Goal: Use online tool/utility: Utilize a website feature to perform a specific function

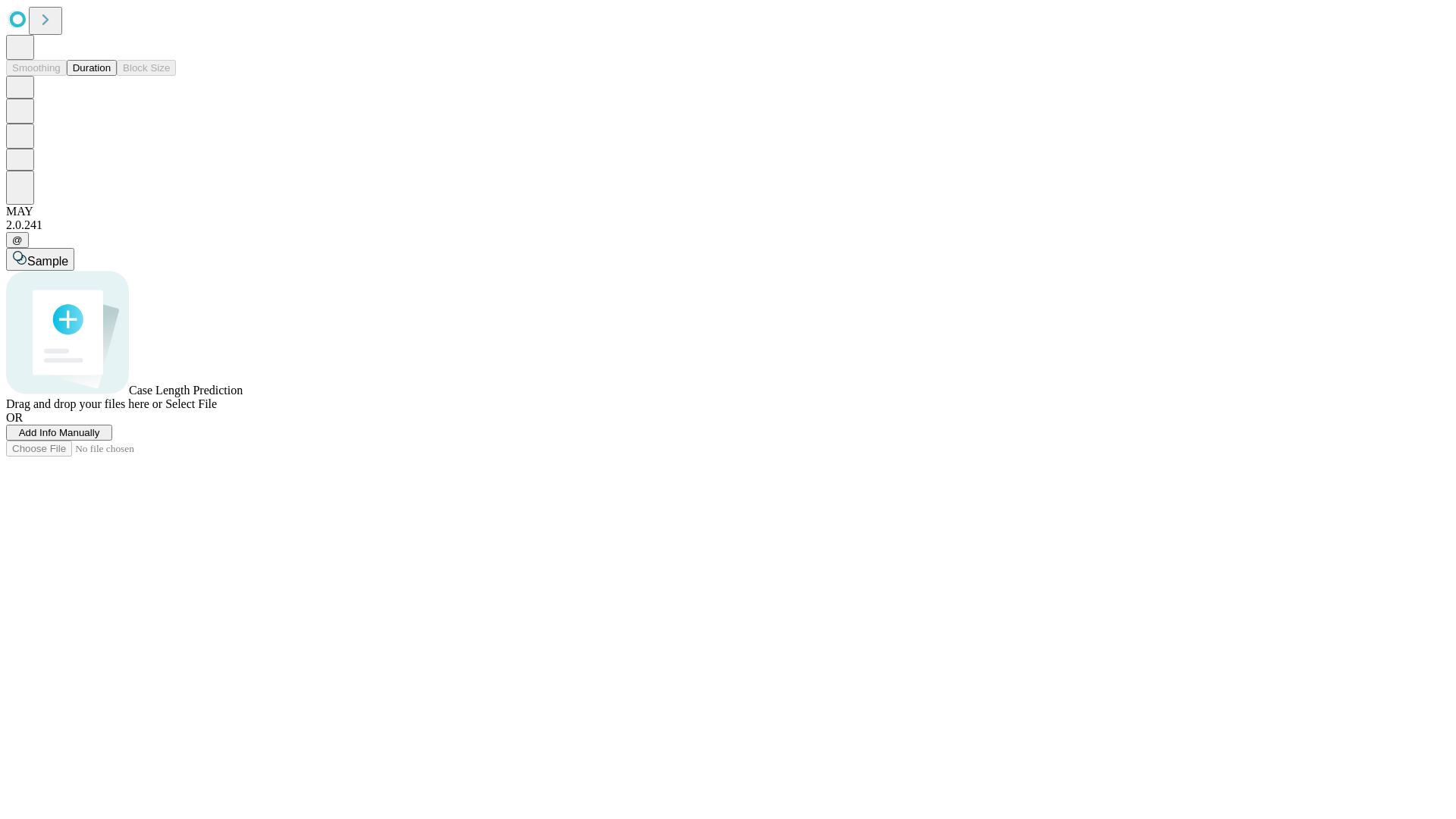
click at [100, 438] on span "Add Info Manually" at bounding box center [60, 432] width 81 height 11
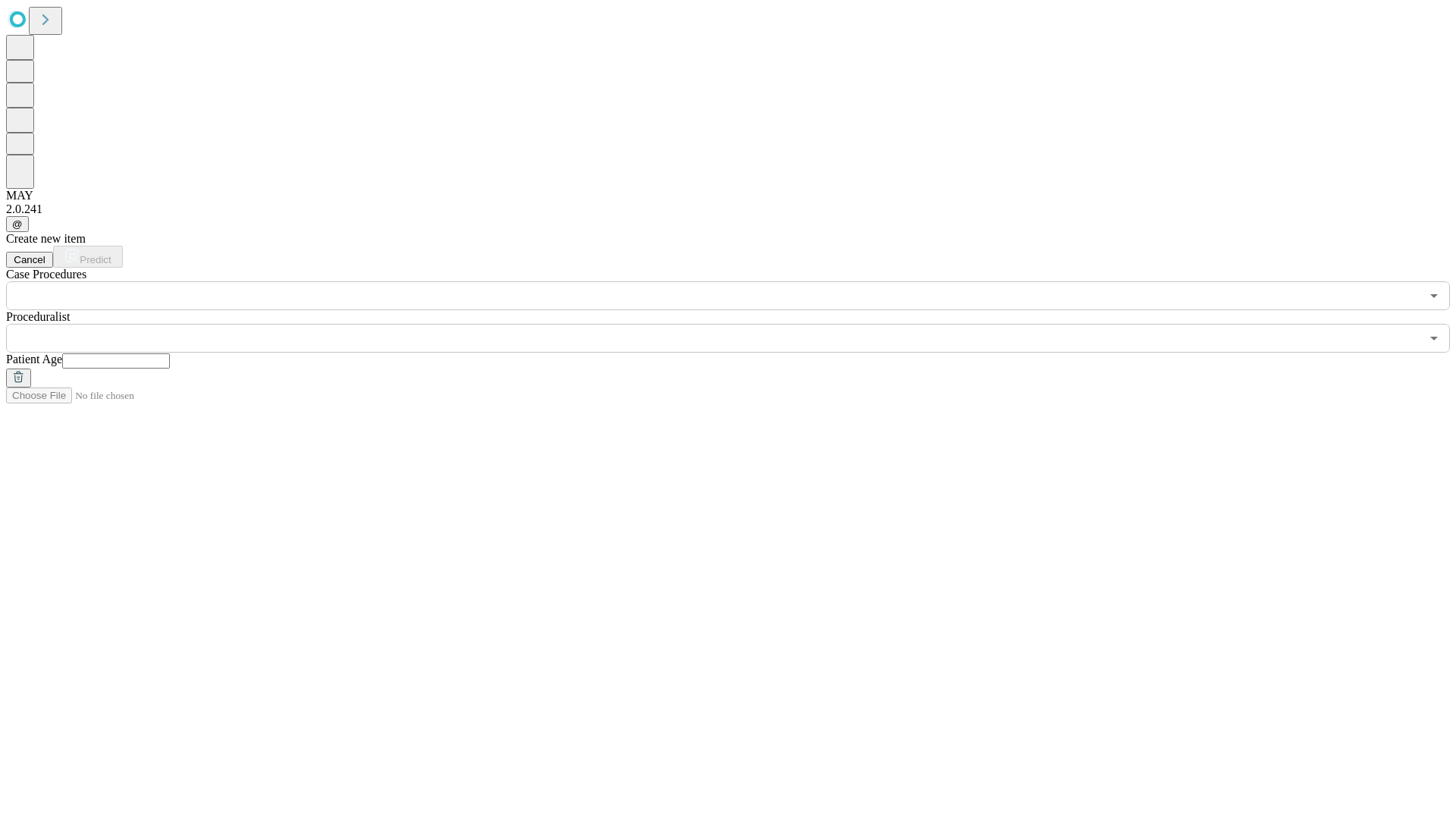
click at [170, 353] on input "text" at bounding box center [116, 360] width 108 height 15
type input "**"
click at [739, 323] on input "text" at bounding box center [713, 337] width 1414 height 29
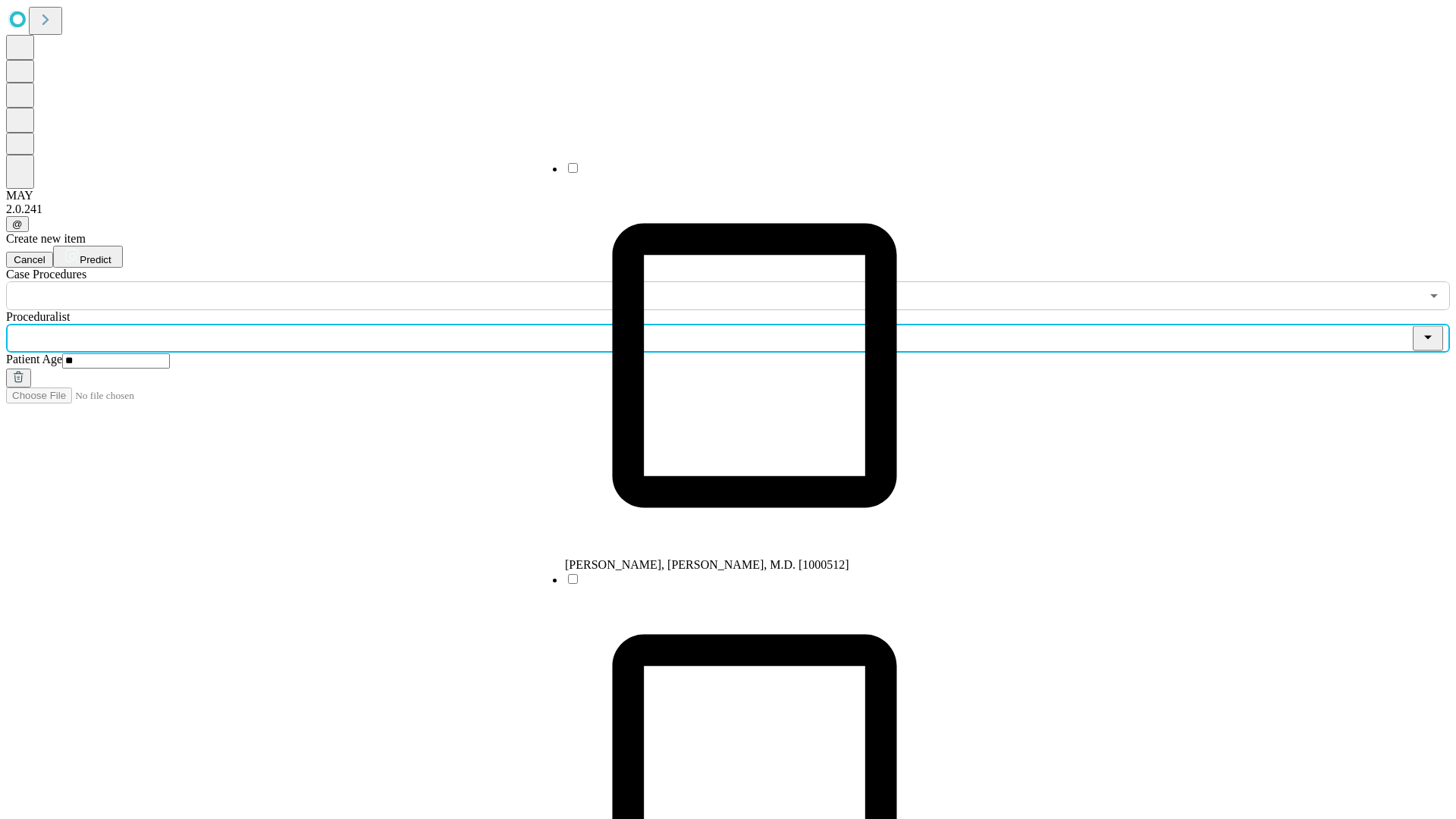
click at [739, 174] on li "[PERSON_NAME], [PERSON_NAME], M.D. [1000512]" at bounding box center [754, 366] width 379 height 411
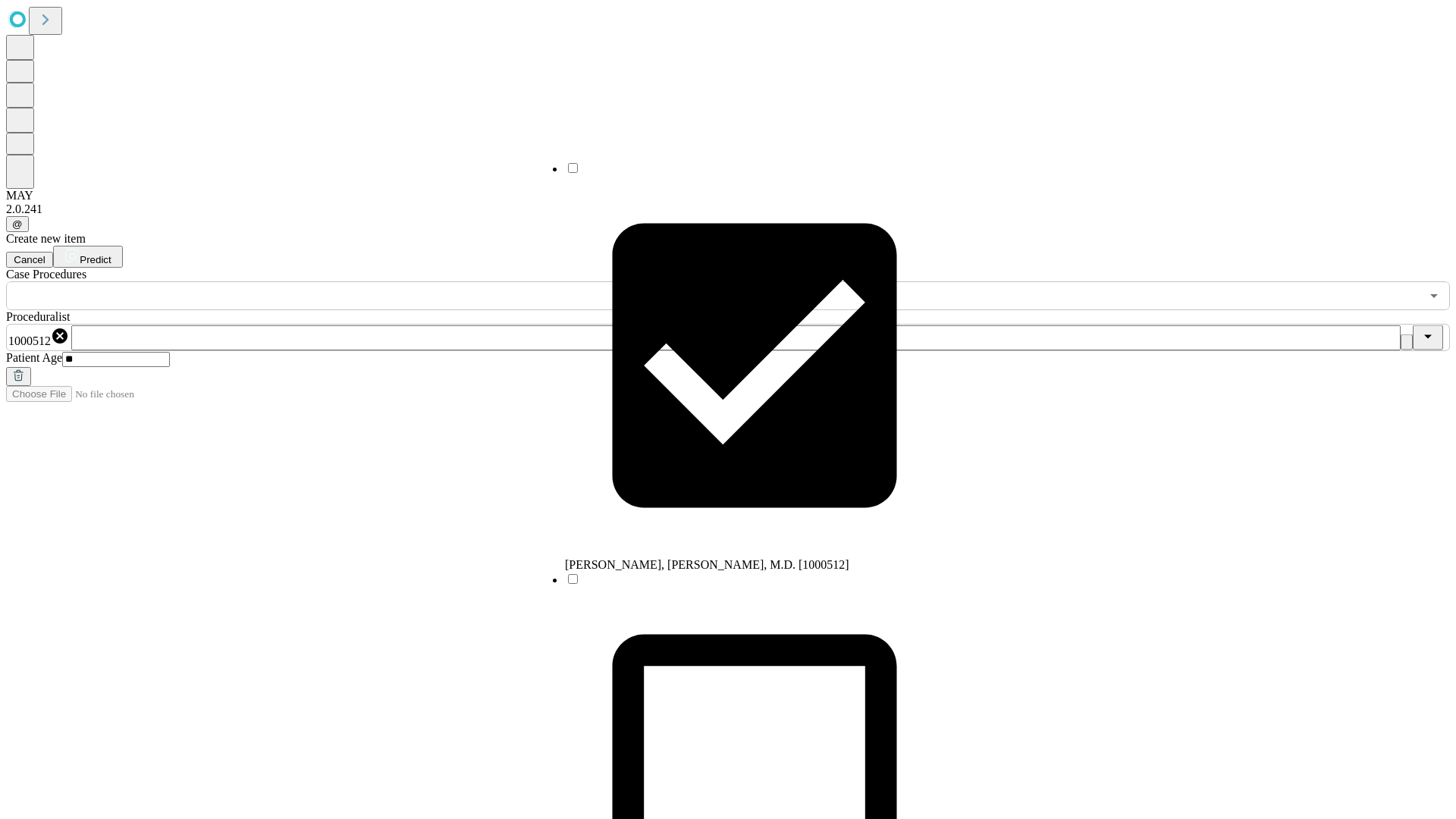
click at [318, 281] on input "text" at bounding box center [713, 295] width 1414 height 29
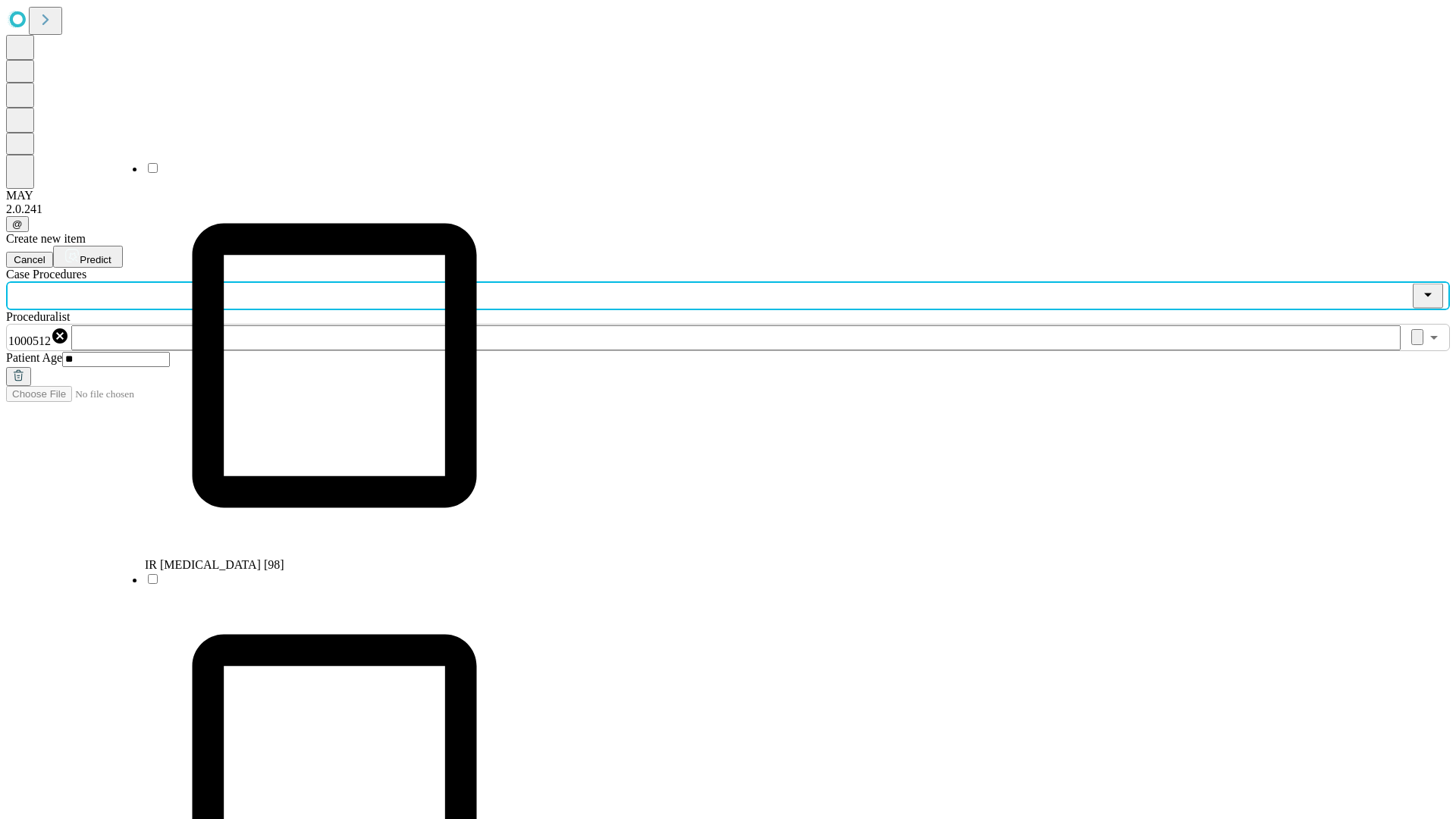
click at [319, 174] on li "IR [MEDICAL_DATA] [98]" at bounding box center [334, 366] width 379 height 411
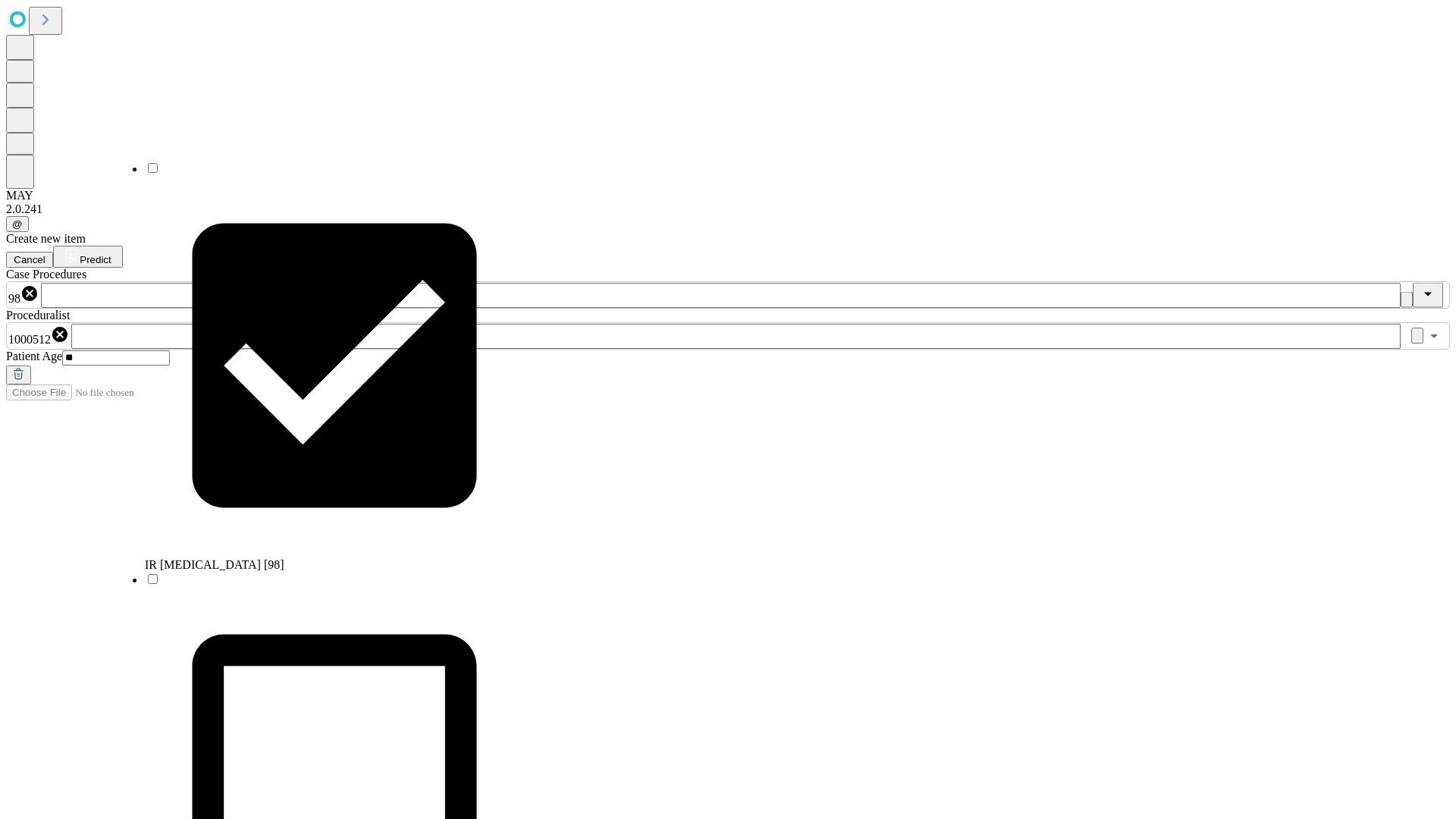
click at [111, 254] on span "Predict" at bounding box center [95, 259] width 31 height 11
